Goal: Task Accomplishment & Management: Manage account settings

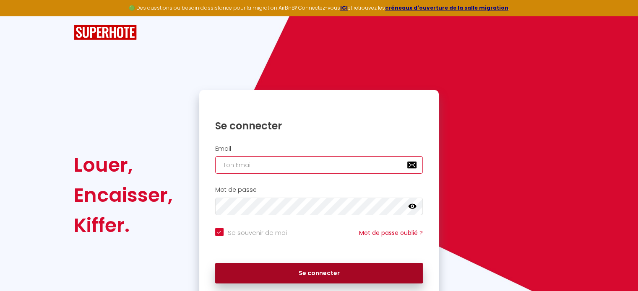
type input "[PERSON_NAME][EMAIL_ADDRESS][DOMAIN_NAME]"
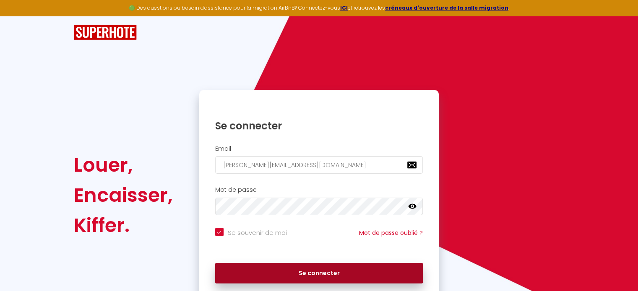
click at [312, 273] on button "Se connecter" at bounding box center [319, 273] width 208 height 21
checkbox input "true"
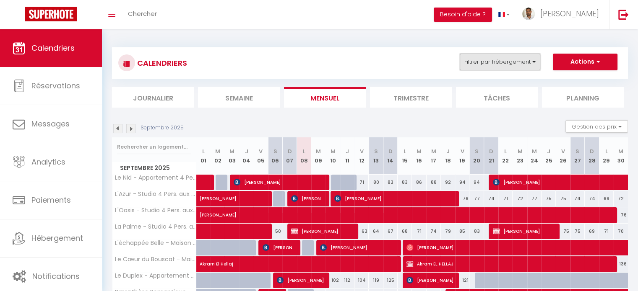
click at [478, 64] on button "Filtrer par hébergement" at bounding box center [500, 62] width 81 height 17
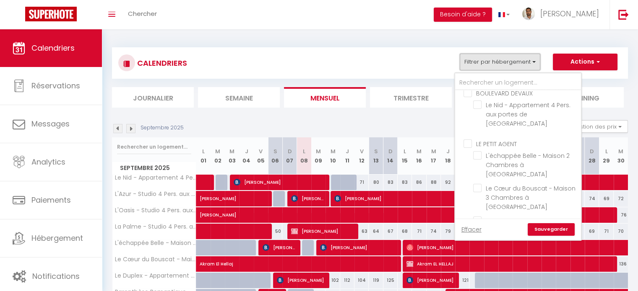
scroll to position [124, 0]
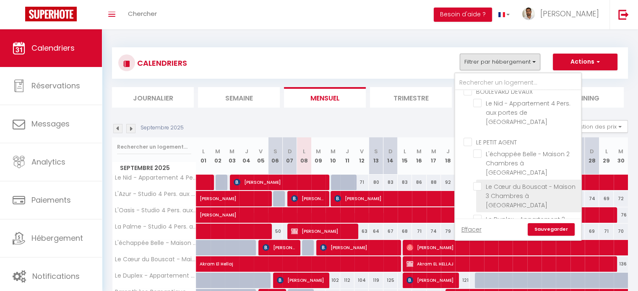
click at [480, 182] on input "Le Cœur du Bouscat - Maison 3 Chambres à [GEOGRAPHIC_DATA]" at bounding box center [525, 186] width 105 height 8
checkbox input "true"
checkbox input "false"
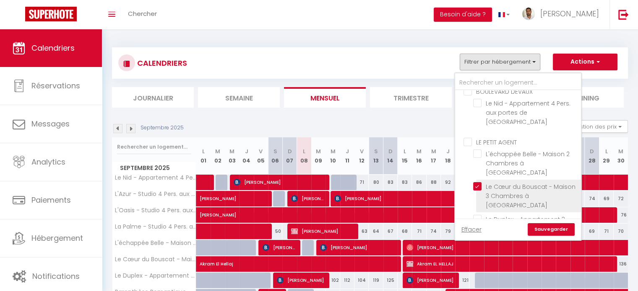
checkbox input "false"
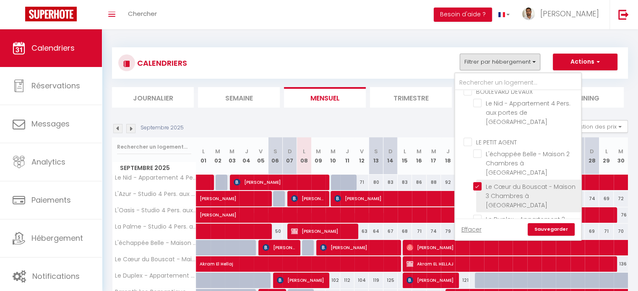
checkbox input "false"
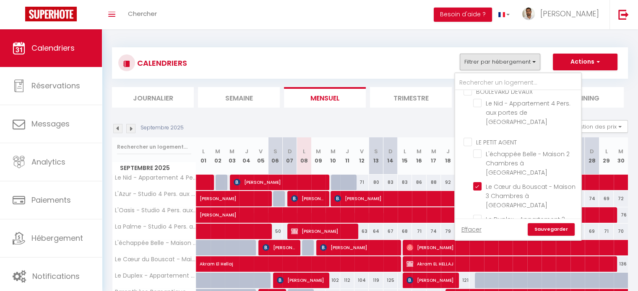
click at [556, 229] on link "Sauvegarder" at bounding box center [551, 230] width 47 height 13
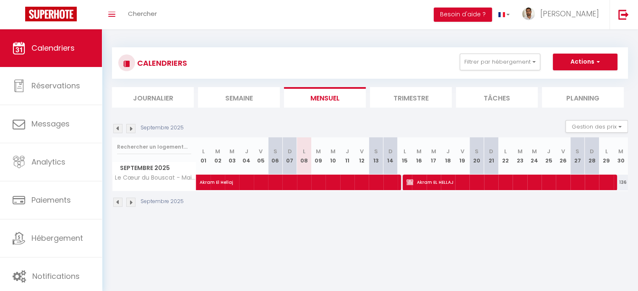
click at [121, 129] on img at bounding box center [117, 128] width 9 height 9
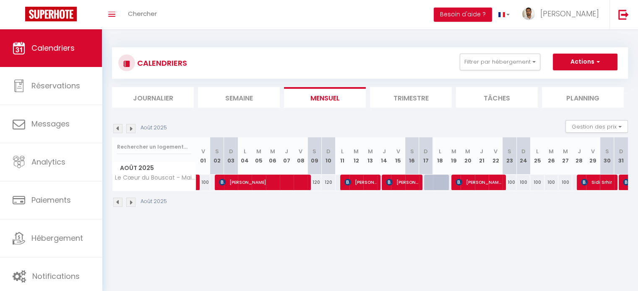
click at [117, 126] on img at bounding box center [117, 128] width 9 height 9
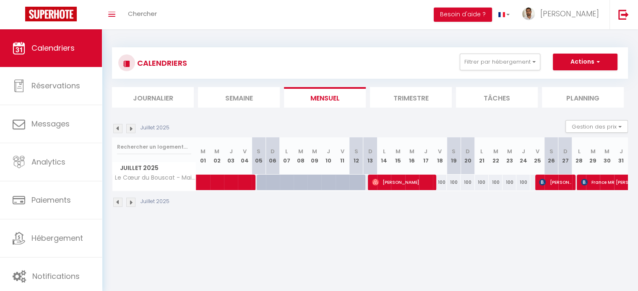
click at [133, 127] on img at bounding box center [130, 128] width 9 height 9
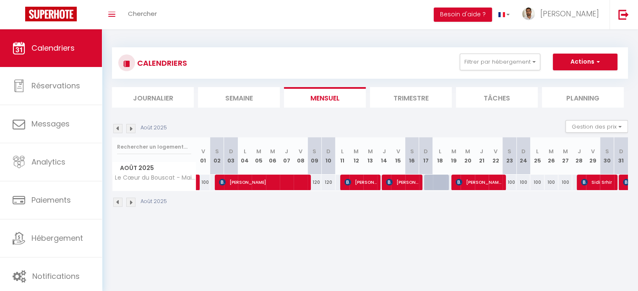
click at [119, 127] on img at bounding box center [117, 128] width 9 height 9
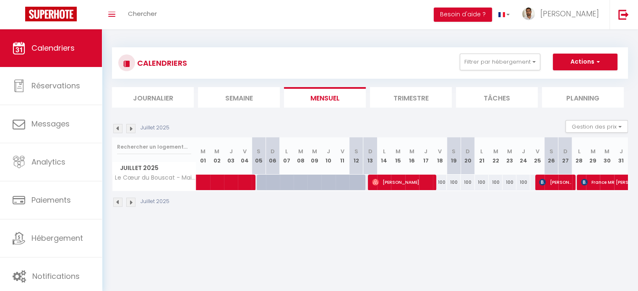
click at [492, 74] on div "CALENDRIERS Filtrer par hébergement HESTIA LEGACY L'Azur - Studio 4 Pers. aux P…" at bounding box center [370, 62] width 516 height 31
click at [492, 65] on button "Filtrer par hébergement" at bounding box center [500, 62] width 81 height 17
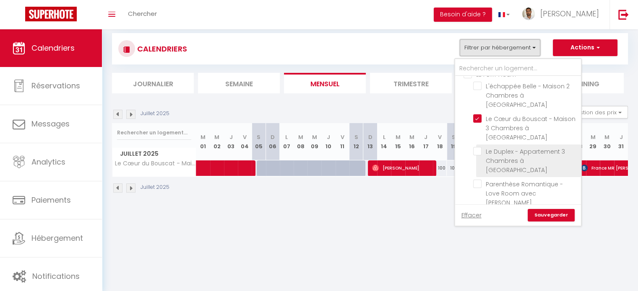
scroll to position [15, 0]
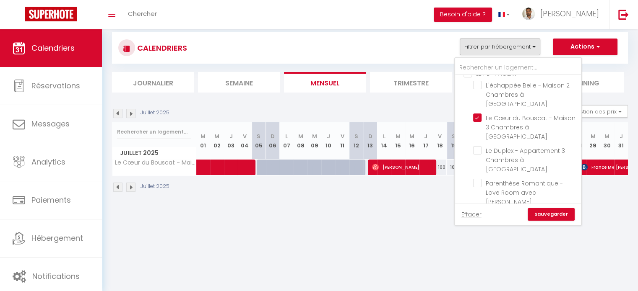
click at [480, 212] on input "Le Cocon du Bouscat - Maison 2 Pers à [GEOGRAPHIC_DATA]" at bounding box center [525, 216] width 105 height 8
checkbox input "true"
checkbox input "false"
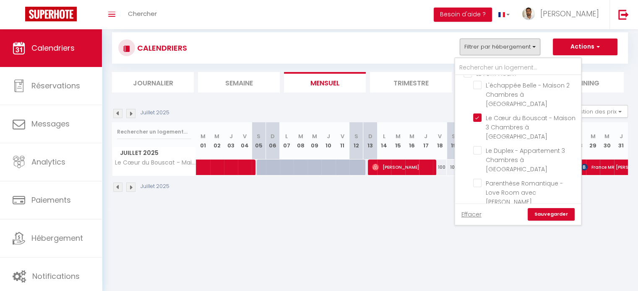
checkbox input "false"
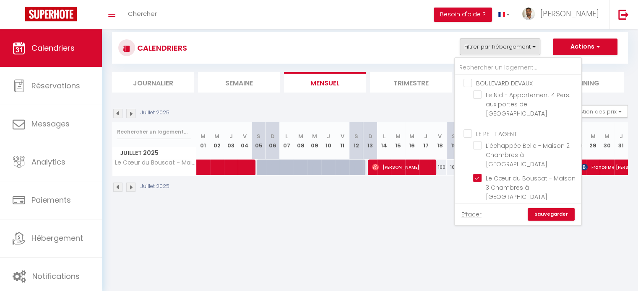
scroll to position [117, 0]
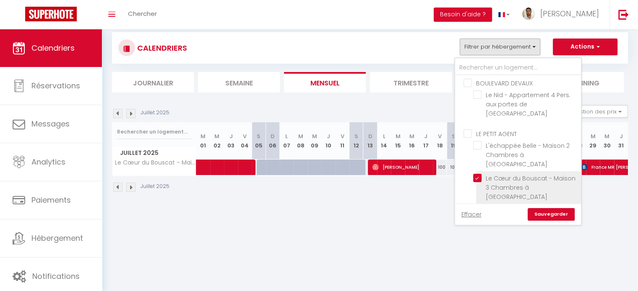
click at [474, 174] on input "Le Cœur du Bouscat - Maison 3 Chambres à [GEOGRAPHIC_DATA]" at bounding box center [525, 178] width 105 height 8
checkbox input "false"
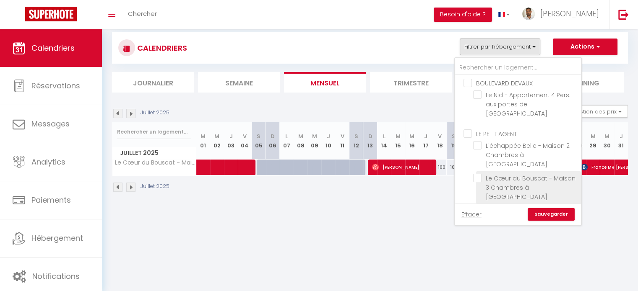
checkbox input "false"
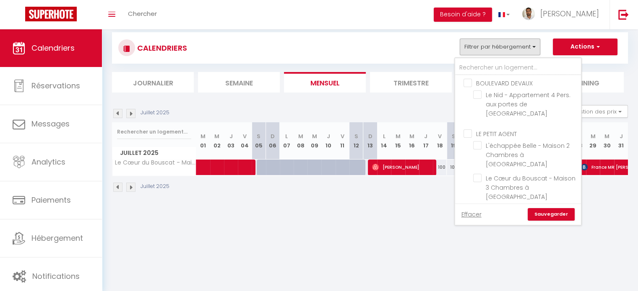
click at [542, 216] on link "Sauvegarder" at bounding box center [551, 214] width 47 height 13
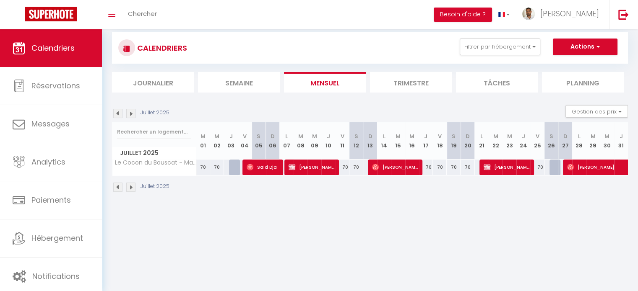
click at [133, 114] on img at bounding box center [130, 113] width 9 height 9
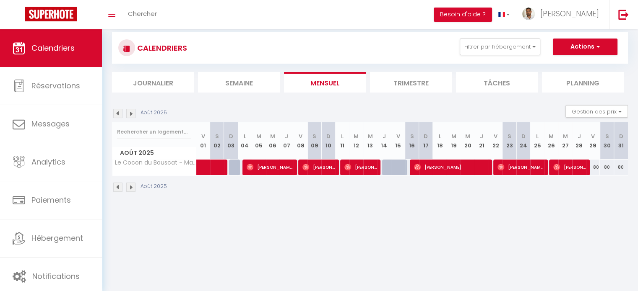
click at [118, 115] on img at bounding box center [117, 113] width 9 height 9
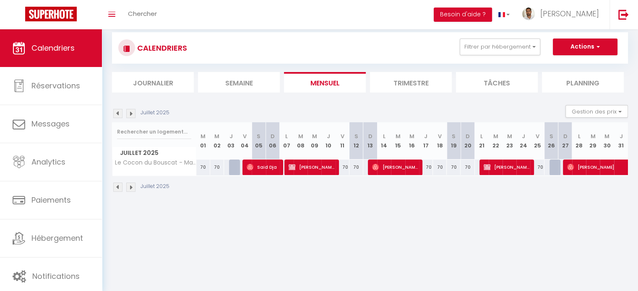
click at [129, 115] on img at bounding box center [130, 113] width 9 height 9
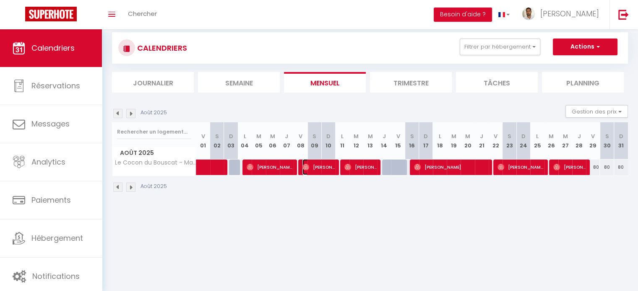
click at [312, 171] on span "[PERSON_NAME]" at bounding box center [318, 167] width 32 height 16
select select "OK"
select select "0"
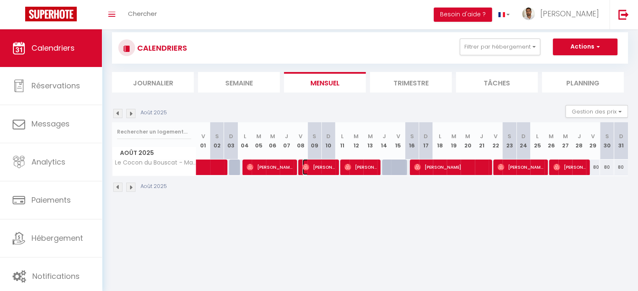
select select "1"
select select
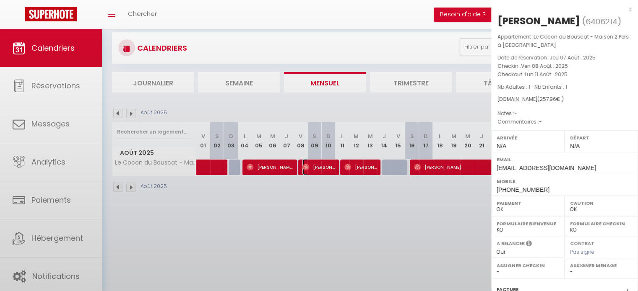
select select "31570"
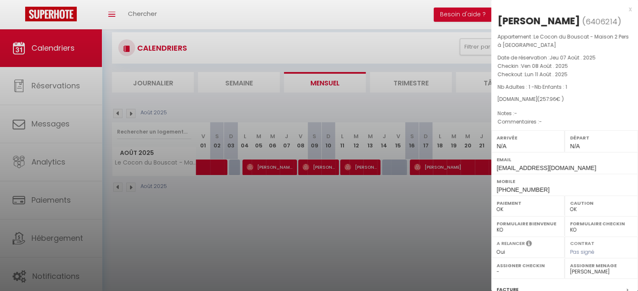
click at [351, 255] on div at bounding box center [319, 145] width 638 height 291
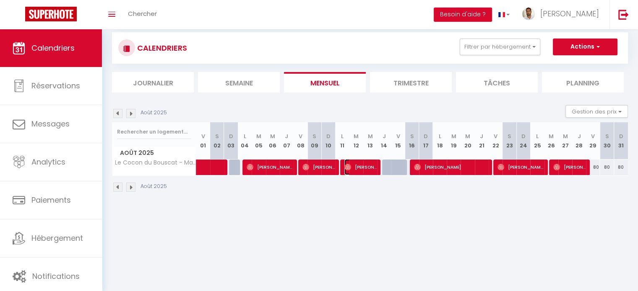
click at [361, 171] on span "[PERSON_NAME]" at bounding box center [360, 167] width 32 height 16
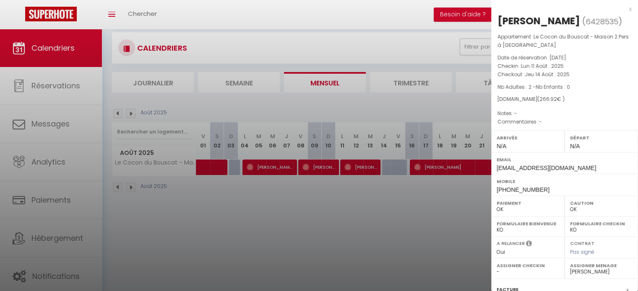
click at [380, 191] on div at bounding box center [319, 145] width 638 height 291
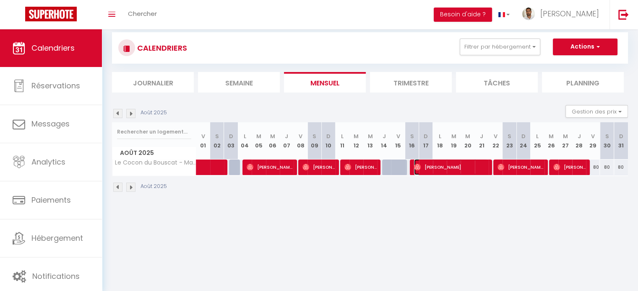
click at [426, 165] on span "[PERSON_NAME]" at bounding box center [451, 167] width 74 height 16
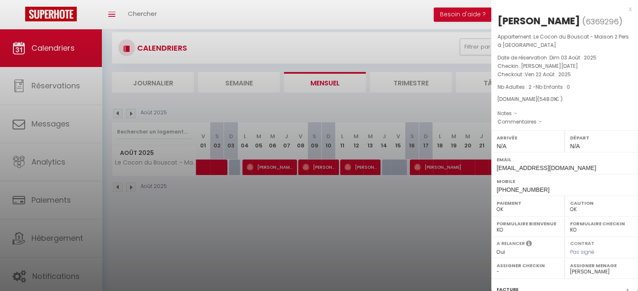
click at [386, 260] on div at bounding box center [319, 145] width 638 height 291
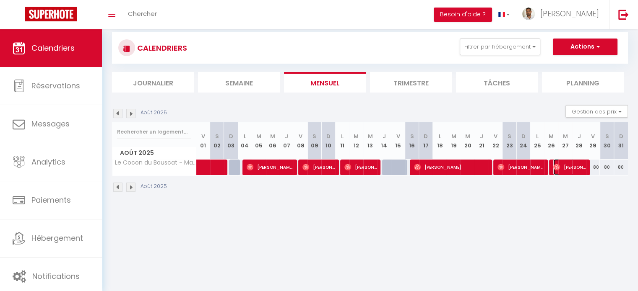
click at [572, 166] on span "[PERSON_NAME]" at bounding box center [569, 167] width 32 height 16
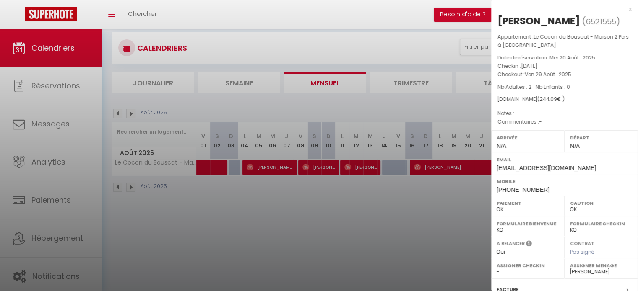
click at [435, 204] on div at bounding box center [319, 145] width 638 height 291
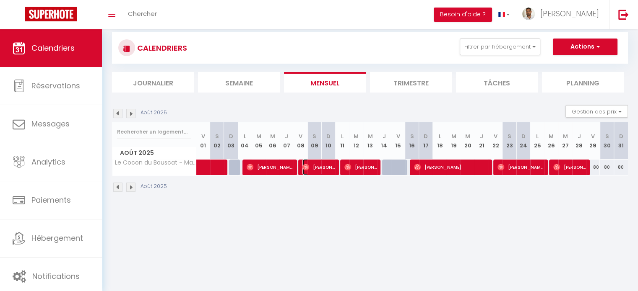
click at [315, 170] on span "[PERSON_NAME]" at bounding box center [318, 167] width 32 height 16
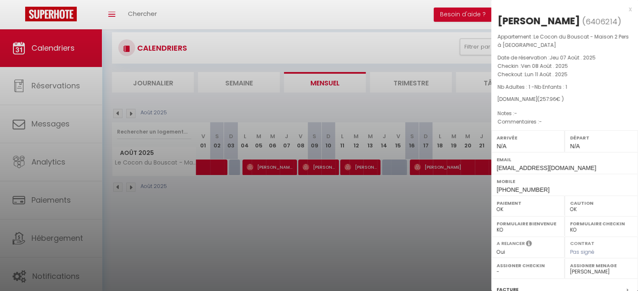
click at [329, 222] on div at bounding box center [319, 145] width 638 height 291
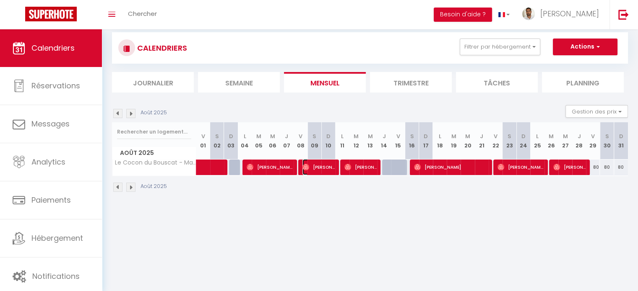
click at [320, 175] on span "[PERSON_NAME]" at bounding box center [318, 167] width 32 height 16
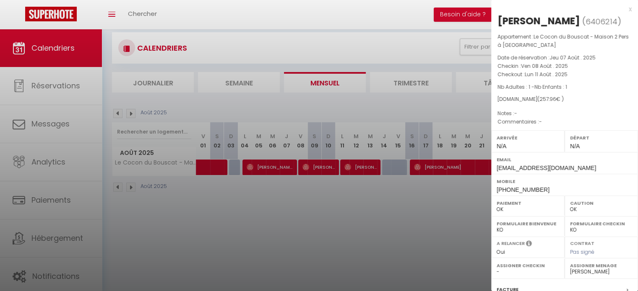
click at [334, 188] on div at bounding box center [319, 145] width 638 height 291
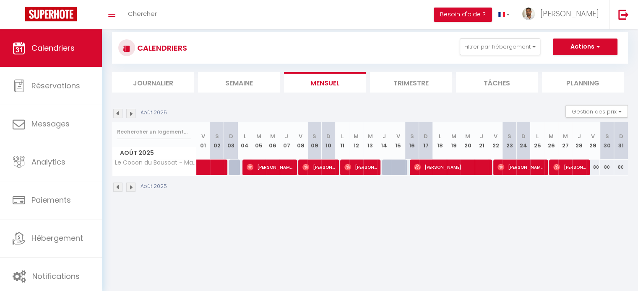
click at [120, 114] on img at bounding box center [117, 113] width 9 height 9
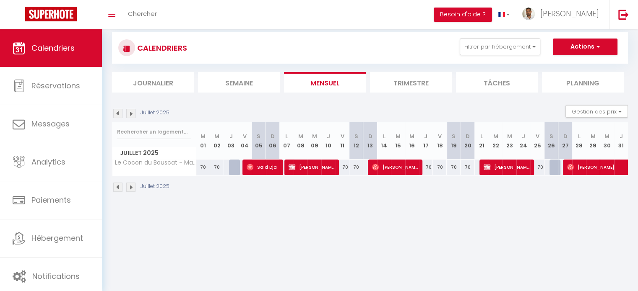
click at [119, 113] on img at bounding box center [117, 113] width 9 height 9
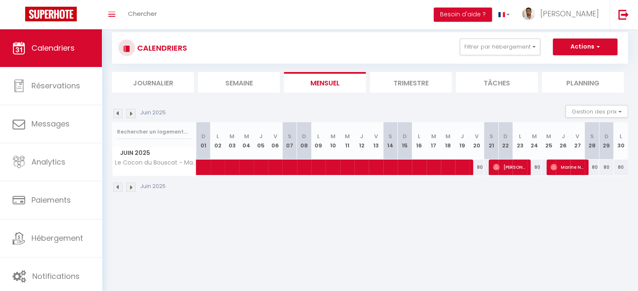
click at [119, 115] on img at bounding box center [117, 113] width 9 height 9
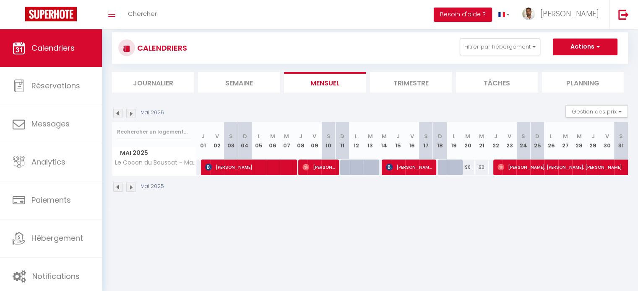
click at [117, 118] on div "[DATE] Gestion des prix Nb Nuits minimum Règles Disponibilité" at bounding box center [370, 113] width 516 height 17
click at [118, 117] on img at bounding box center [117, 113] width 9 height 9
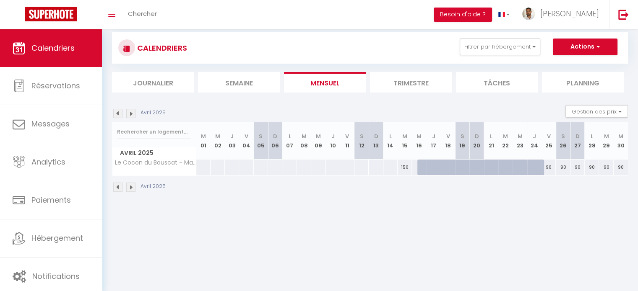
click at [129, 114] on img at bounding box center [130, 113] width 9 height 9
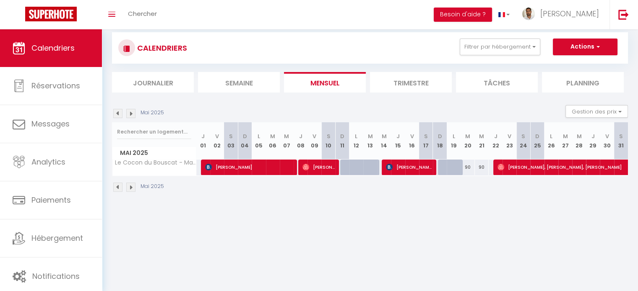
click at [128, 112] on img at bounding box center [130, 113] width 9 height 9
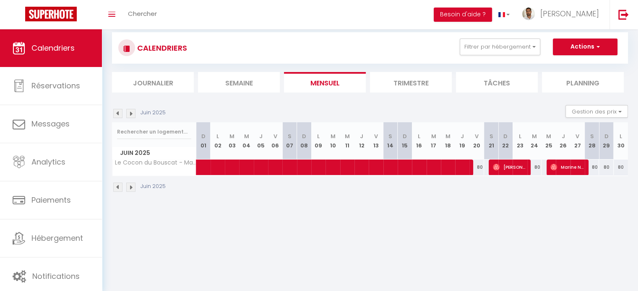
click at [134, 112] on img at bounding box center [130, 113] width 9 height 9
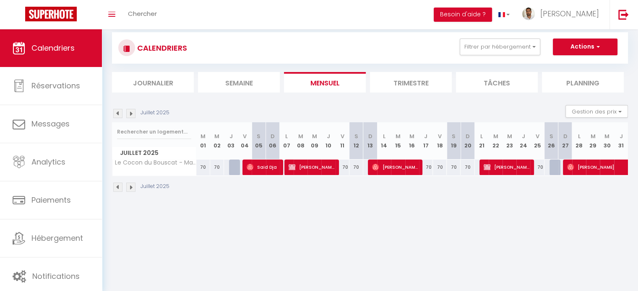
click at [133, 112] on img at bounding box center [130, 113] width 9 height 9
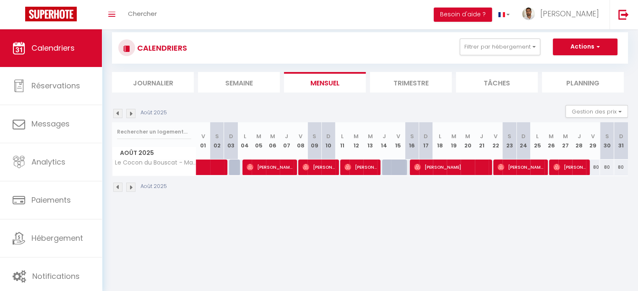
click at [116, 112] on img at bounding box center [117, 113] width 9 height 9
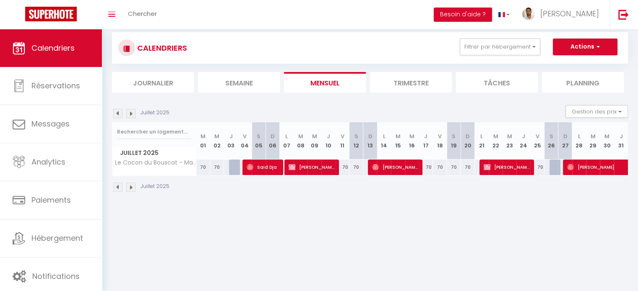
click at [116, 112] on img at bounding box center [117, 113] width 9 height 9
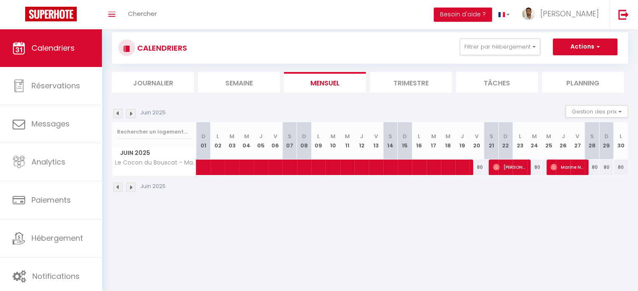
click at [116, 112] on img at bounding box center [117, 113] width 9 height 9
